Goal: Information Seeking & Learning: Learn about a topic

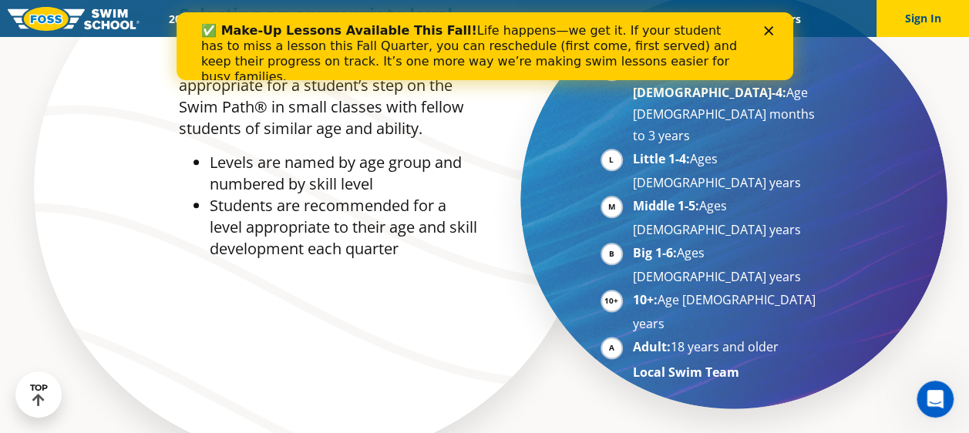
scroll to position [781, 0]
click at [768, 22] on div "✅ Make-Up Lessons Available This Fall! Life happens—we get it. If your student …" at bounding box center [484, 53] width 616 height 71
click at [764, 26] on polygon "Close" at bounding box center [767, 30] width 9 height 9
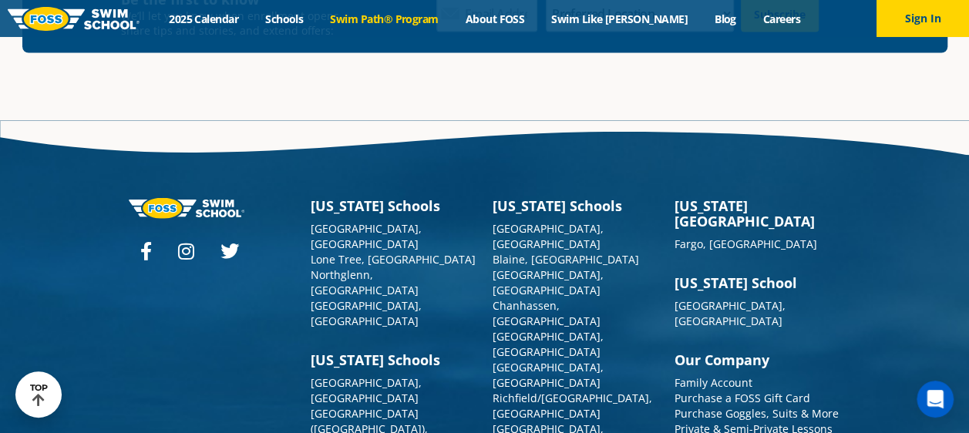
scroll to position [4534, 0]
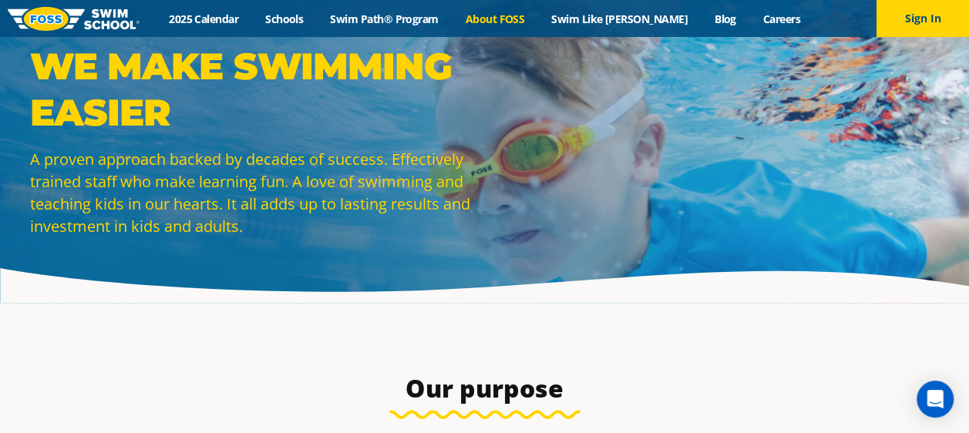
click at [414, 26] on div "Menu 2025 Calendar Schools Swim Path® Program About FOSS Swim Like Regan Blog C…" at bounding box center [484, 18] width 969 height 37
click at [416, 22] on link "Swim Path® Program" at bounding box center [384, 19] width 135 height 15
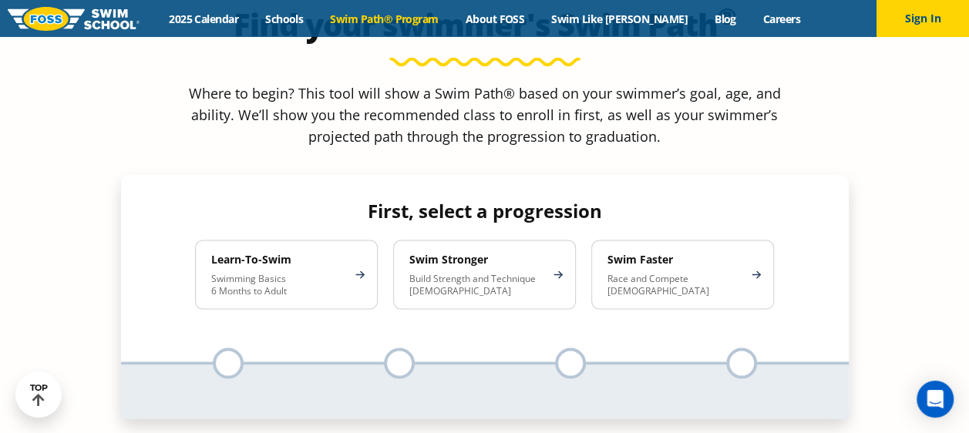
scroll to position [1392, 0]
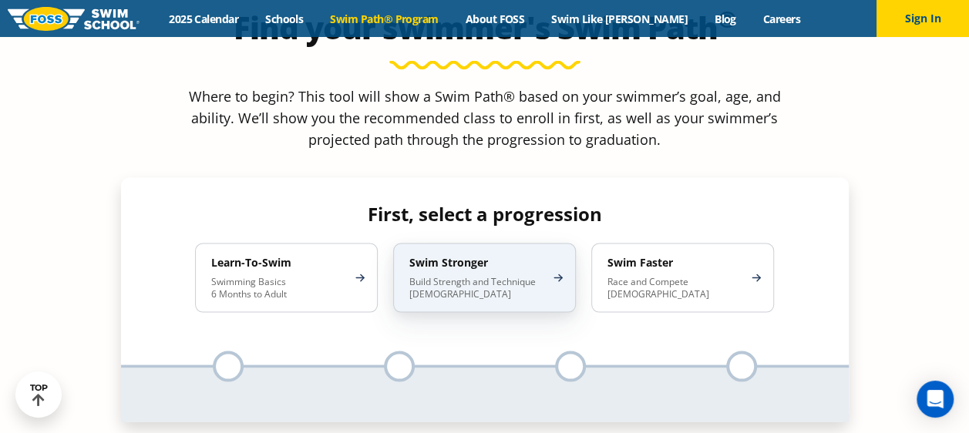
click at [442, 275] on p "Build Strength and Technique 5-13 Years Old" at bounding box center [476, 287] width 135 height 25
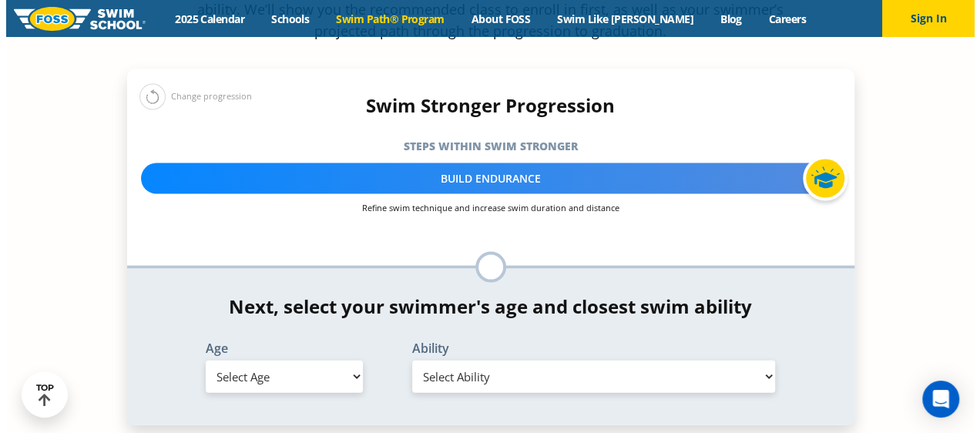
scroll to position [1505, 0]
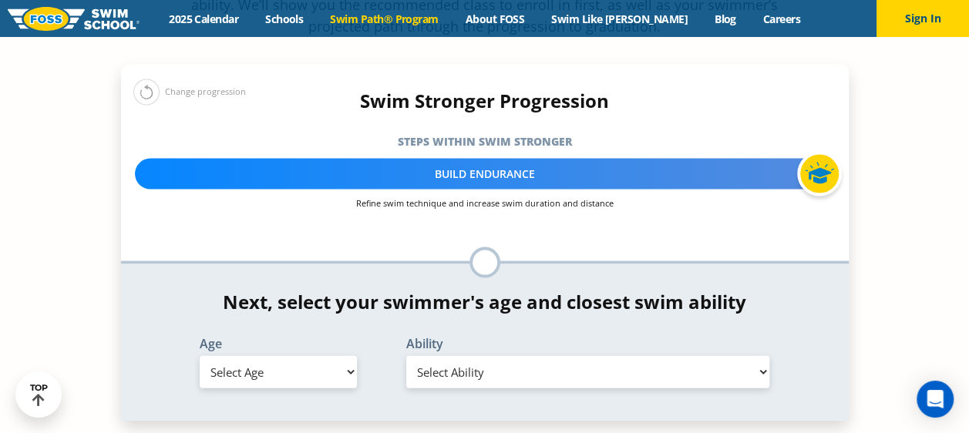
click at [319, 356] on select "Select Age 6 months - 1 year 1 year 2 years 3 years 4 years 5 years 6 years 7 y…" at bounding box center [278, 372] width 157 height 32
select select "10-years-"
click at [200, 356] on select "Select Age 6 months - 1 year 1 year 2 years 3 years 4 years 5 years 6 years 7 y…" at bounding box center [278, 372] width 157 height 32
click at [441, 356] on select "Select Ability First in-water experience When in the water, reliant on a life j…" at bounding box center [588, 372] width 364 height 32
select select "10-years--able-to-swim-front-crawl-40-ft-backstroke-40-ft-and-breaststroke-15-ft"
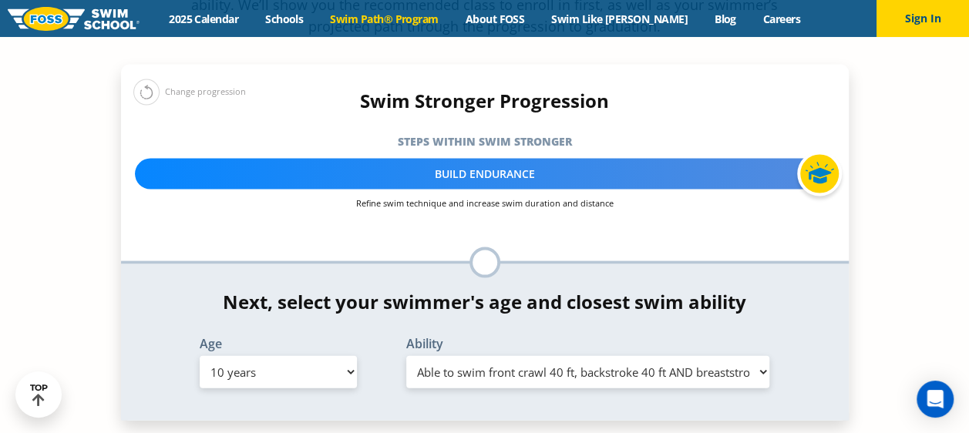
click at [406, 356] on select "Select Ability First in-water experience When in the water, reliant on a life j…" at bounding box center [588, 372] width 364 height 32
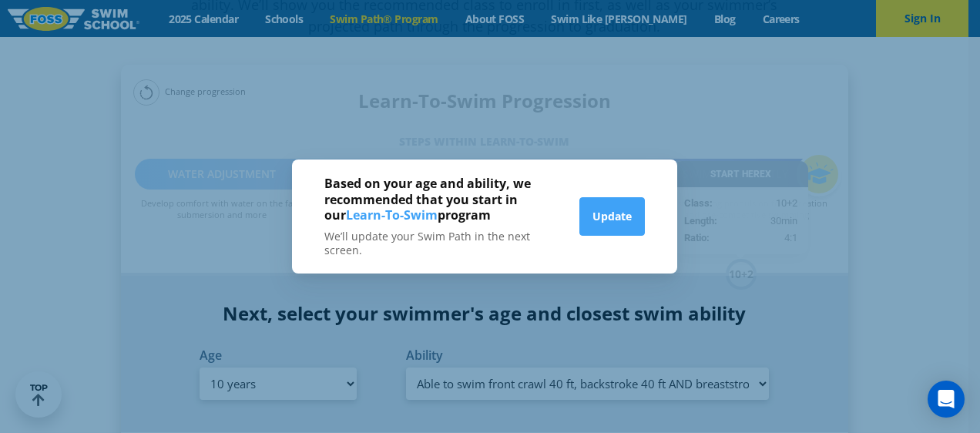
scroll to position [1516, 0]
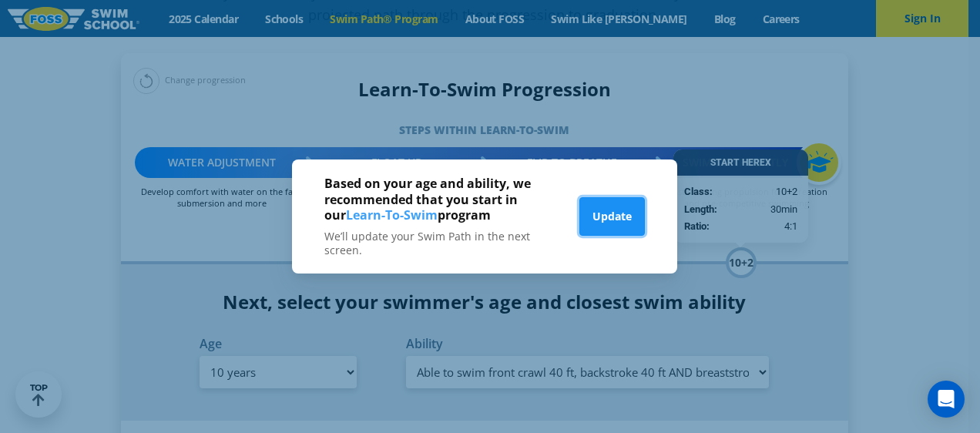
click at [615, 225] on button "Update" at bounding box center [611, 216] width 65 height 39
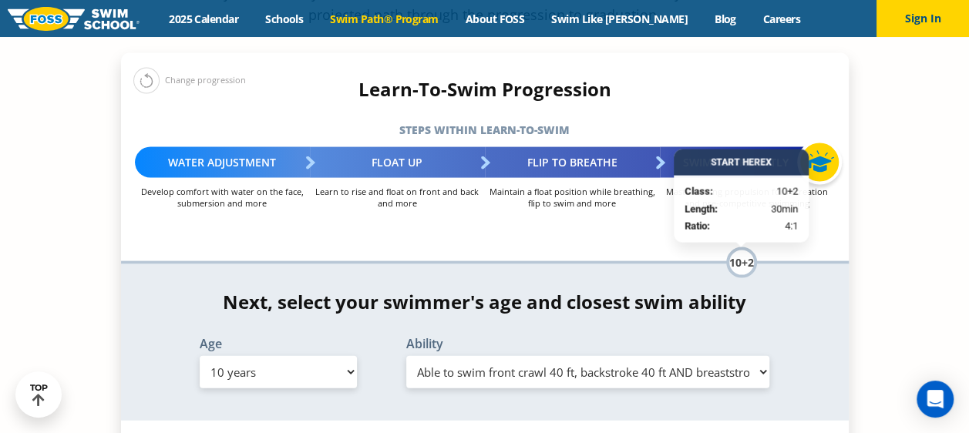
click at [297, 356] on select "Select Age 6 months - 1 year 1 year 2 years 3 years 4 years 5 years 6 years 7 y…" at bounding box center [278, 372] width 157 height 32
select select "9-years"
click at [200, 356] on select "Select Age 6 months - 1 year 1 year 2 years 3 years 4 years 5 years 6 years 7 y…" at bounding box center [278, 372] width 157 height 32
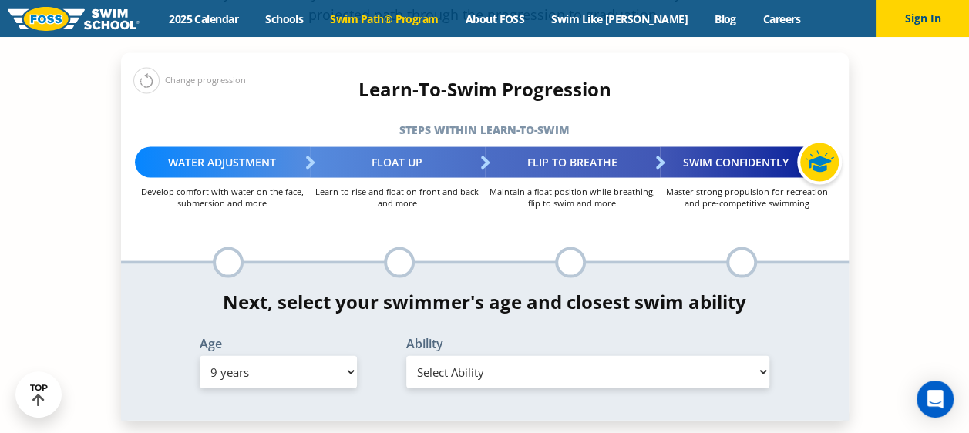
click at [439, 356] on select "Select Ability First in-water experience When in the water, reliant on a life j…" at bounding box center [588, 372] width 364 height 32
click at [406, 356] on select "Select Ability First in-water experience When in the water, reliant on a life j…" at bounding box center [588, 372] width 364 height 32
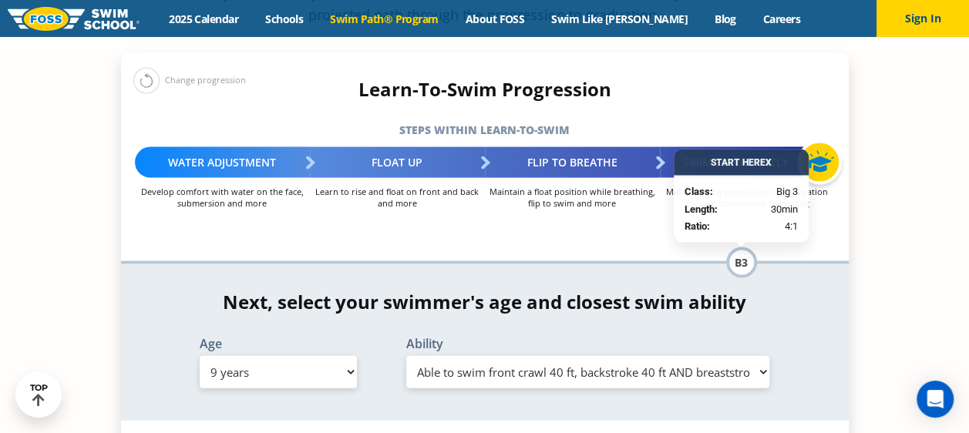
click at [450, 356] on select "Select Ability First in-water experience When in the water, reliant on a life j…" at bounding box center [588, 372] width 364 height 32
click at [406, 356] on select "Select Ability First in-water experience When in the water, reliant on a life j…" at bounding box center [588, 372] width 364 height 32
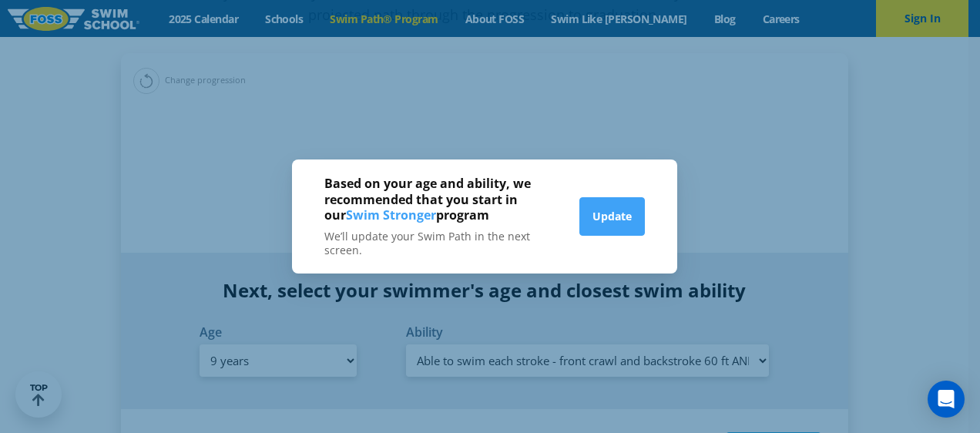
scroll to position [1505, 0]
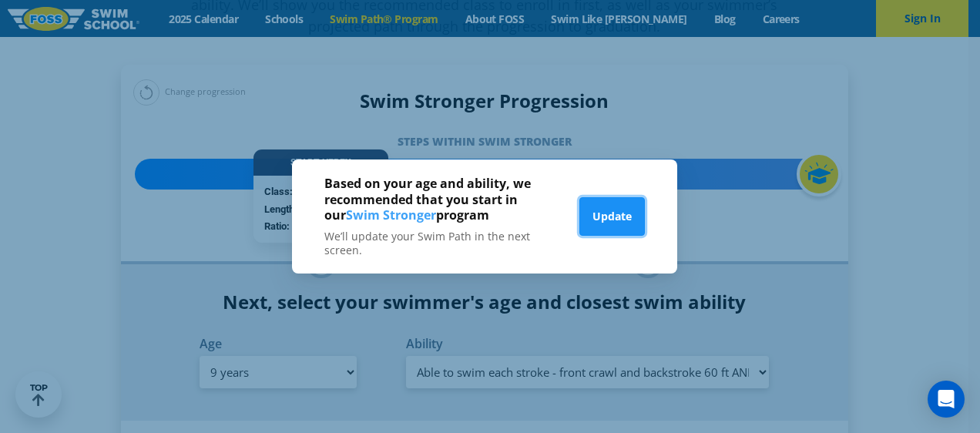
click at [615, 217] on button "Update" at bounding box center [611, 216] width 65 height 39
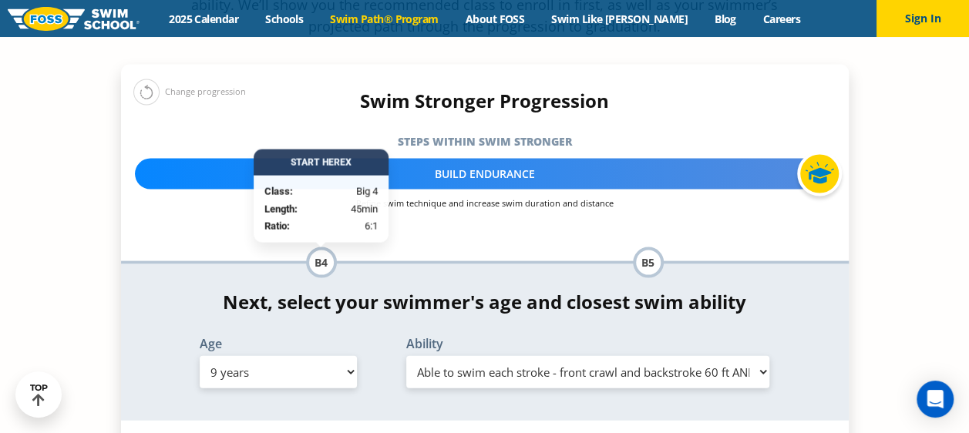
click at [604, 356] on select "Select Ability First in-water experience When in the water, reliant on a life j…" at bounding box center [588, 372] width 364 height 32
select select "9-years-able-to-swim-front-crawl-40-ft-backstroke-40-ft-and-breaststroke-15-ft"
click at [406, 356] on select "Select Ability First in-water experience When in the water, reliant on a life j…" at bounding box center [588, 372] width 364 height 32
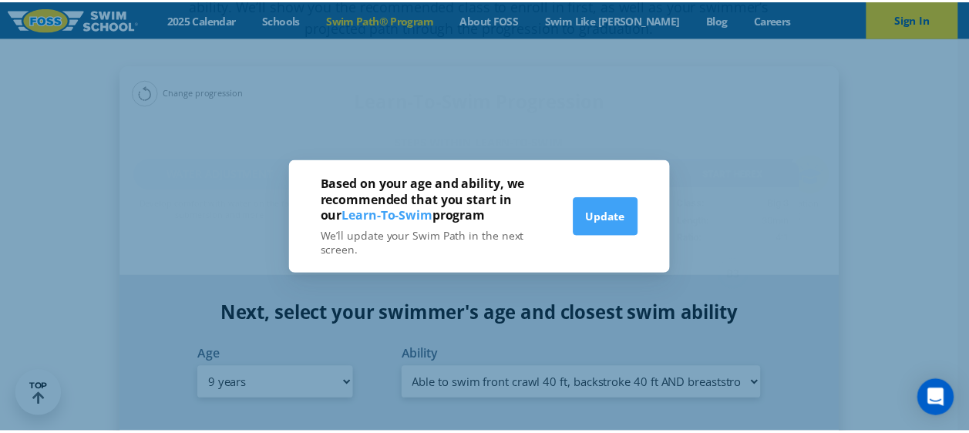
scroll to position [1516, 0]
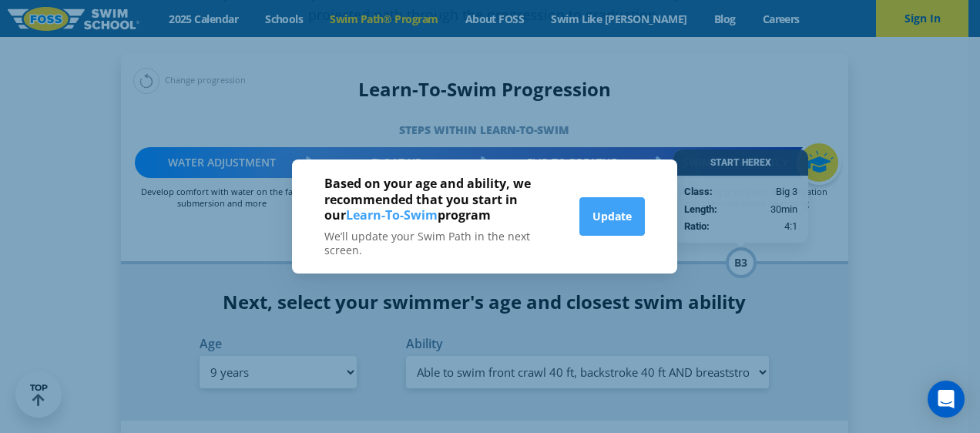
click at [493, 327] on div "Based on your age and ability, we recommended that you start in our Learn-To-Sw…" at bounding box center [490, 216] width 980 height 433
click at [619, 217] on button "Update" at bounding box center [611, 216] width 65 height 39
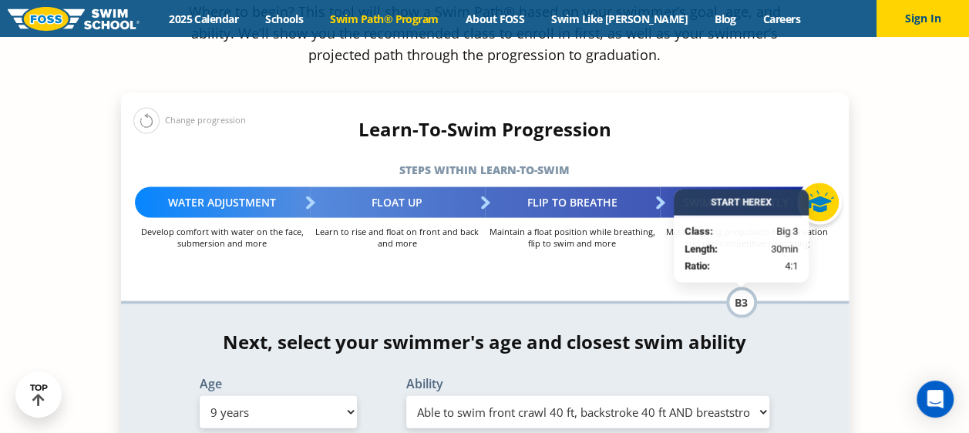
scroll to position [1475, 0]
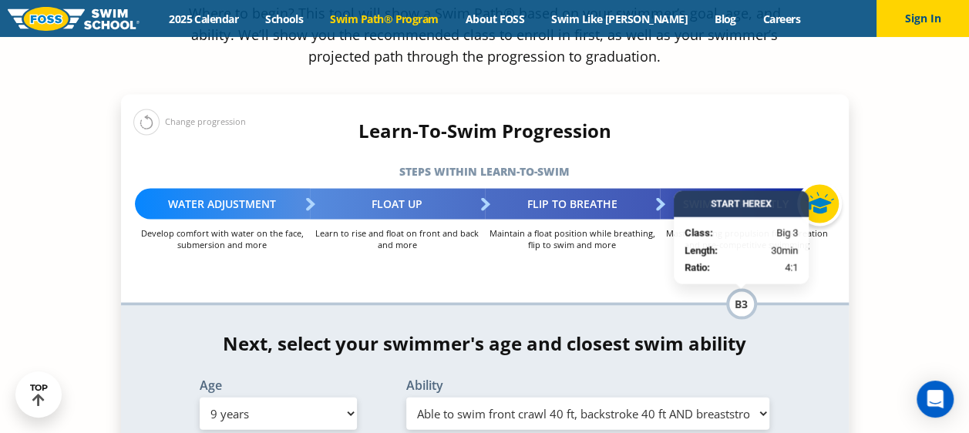
click at [661, 398] on select "Select Ability First in-water experience When in the water, reliant on a life j…" at bounding box center [588, 414] width 364 height 32
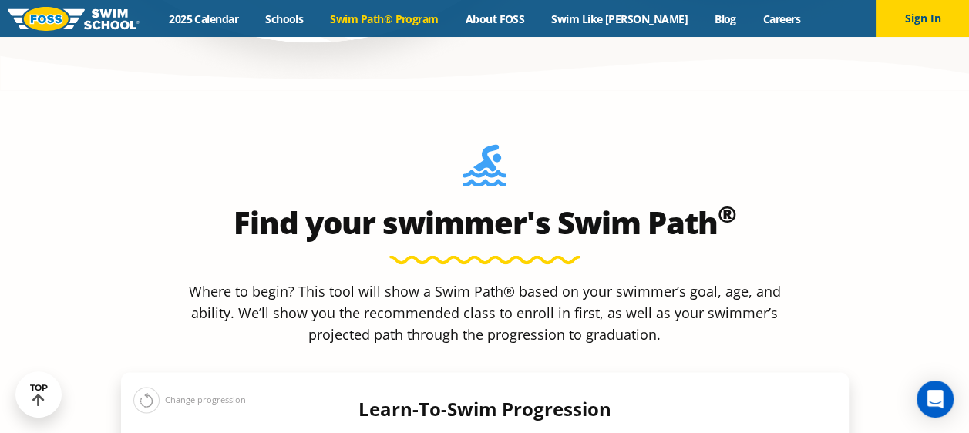
scroll to position [1197, 0]
